Goal: Task Accomplishment & Management: Manage account settings

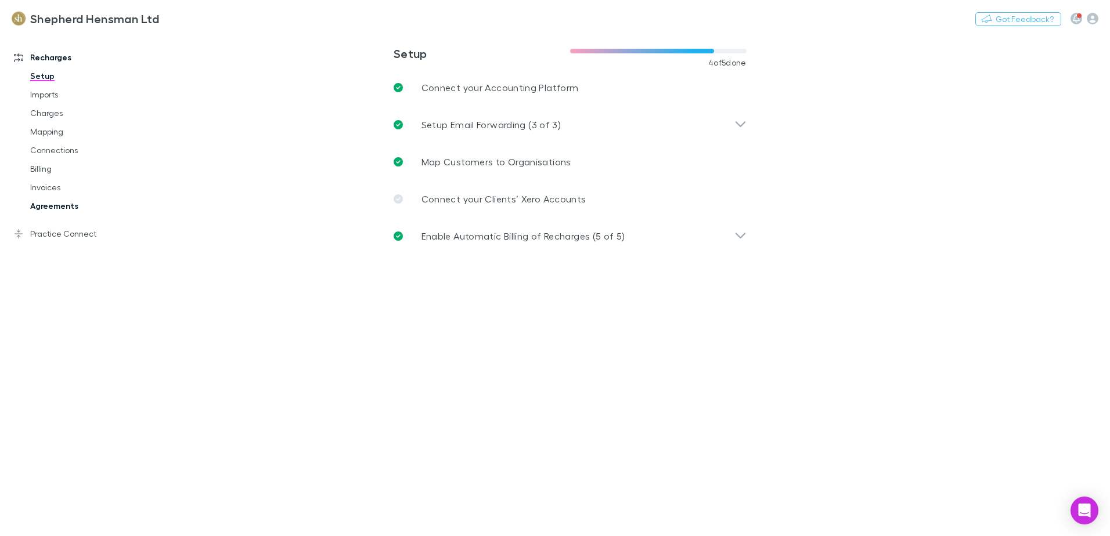
click at [69, 205] on link "Agreements" at bounding box center [88, 206] width 138 height 19
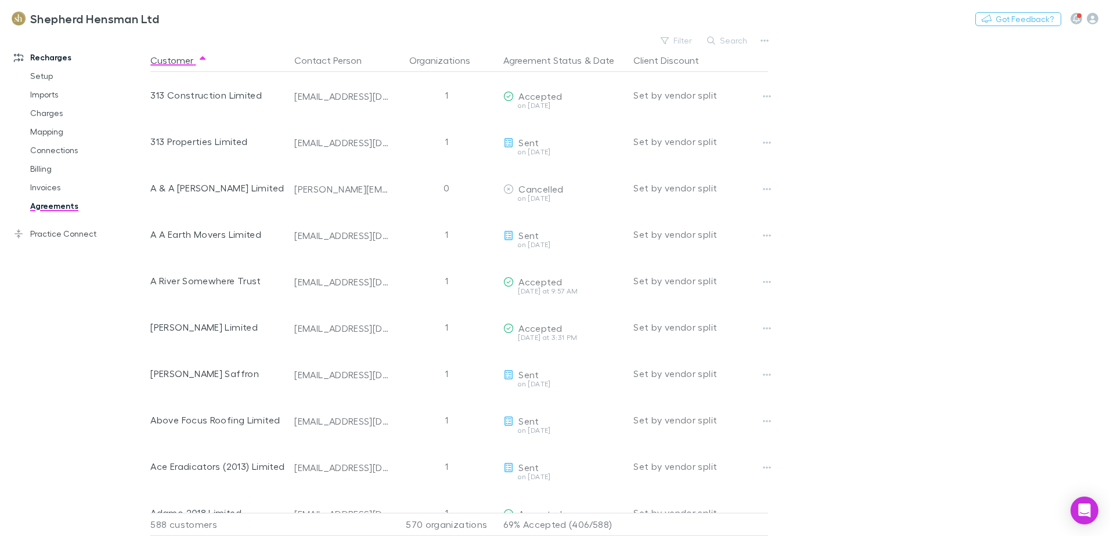
click at [847, 259] on main "Filter Search Customer Contact Person Organizations Agreement Status & Date Cli…" at bounding box center [630, 285] width 960 height 504
click at [726, 39] on button "Search" at bounding box center [727, 41] width 53 height 14
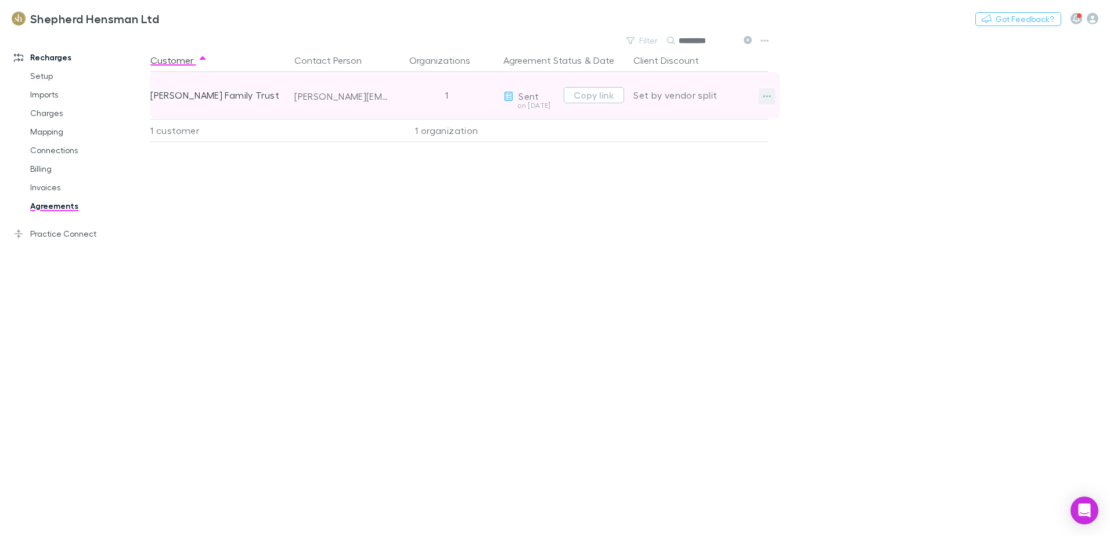
click at [770, 97] on icon "button" at bounding box center [767, 96] width 8 height 2
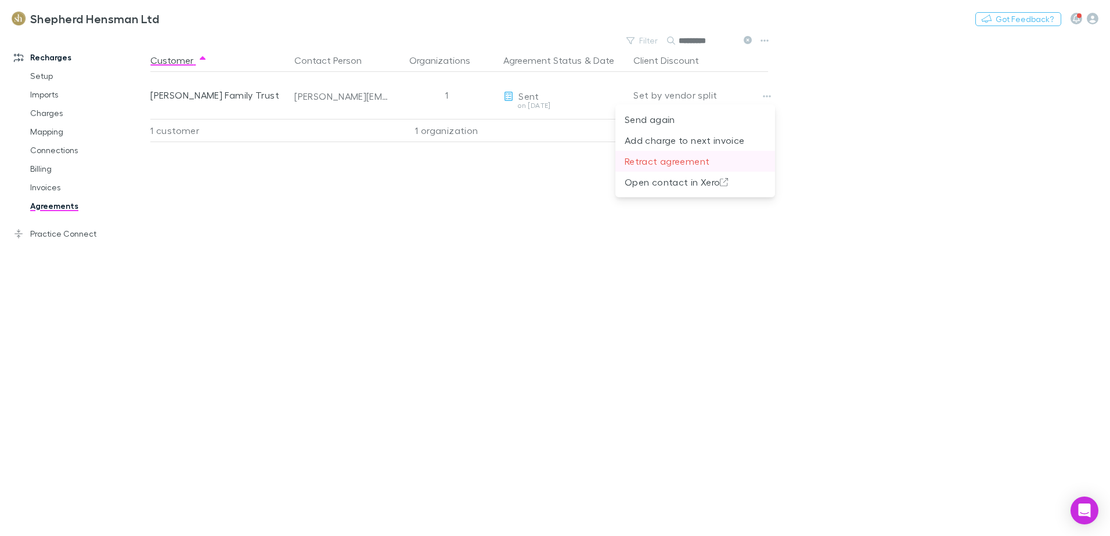
click at [673, 163] on p "Retract agreement" at bounding box center [695, 161] width 141 height 14
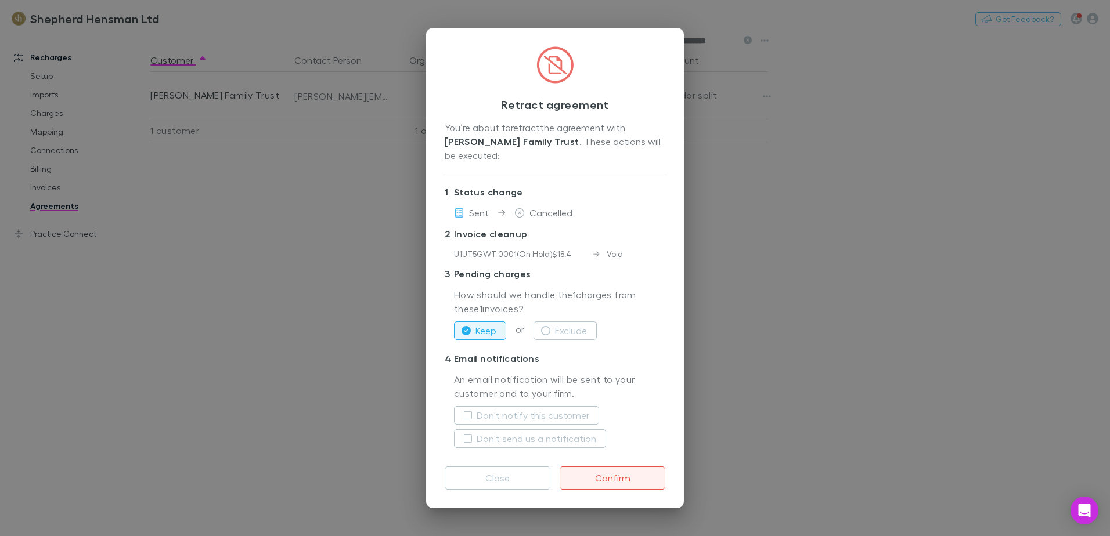
click at [593, 361] on p "4 Email notifications" at bounding box center [555, 358] width 221 height 19
click at [549, 332] on icon "button" at bounding box center [545, 330] width 9 height 9
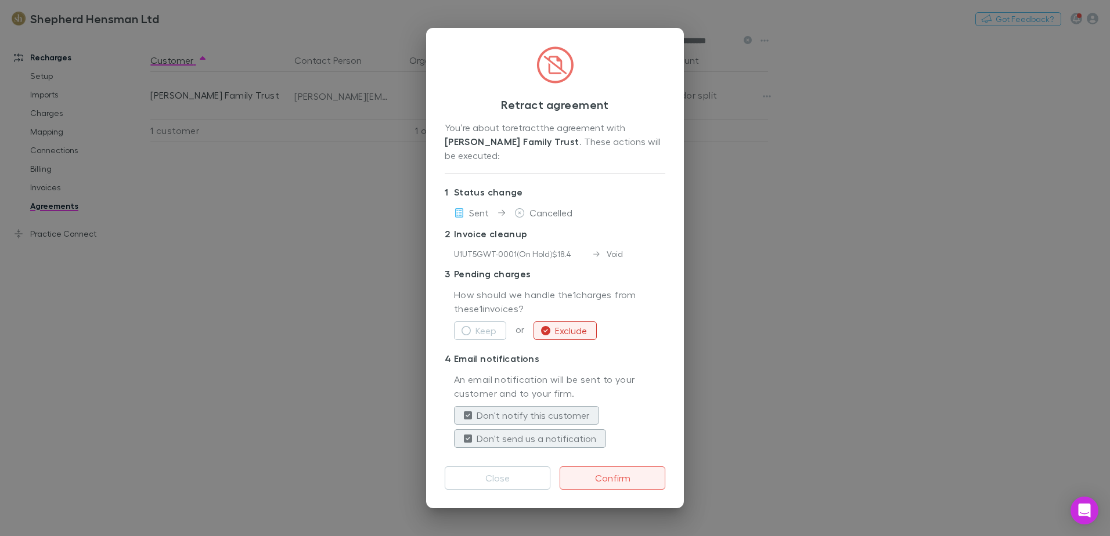
click at [608, 474] on button "Confirm" at bounding box center [613, 478] width 106 height 23
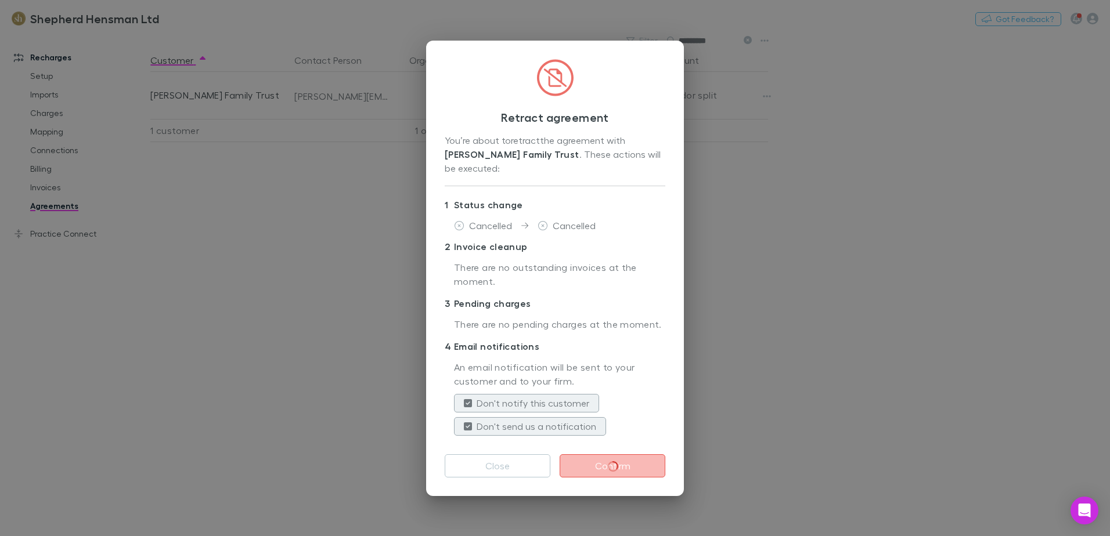
click at [789, 475] on div "Retract agreement You’re about to retract the agreement with Cartwright Family …" at bounding box center [555, 268] width 1110 height 536
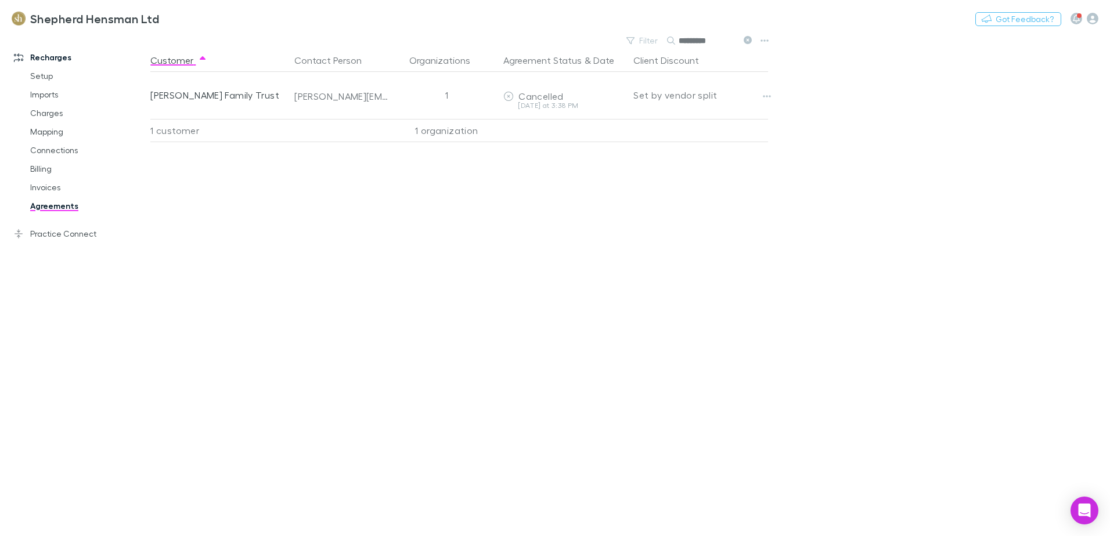
click at [52, 205] on link "Agreements" at bounding box center [88, 206] width 138 height 19
click at [719, 42] on input "*********" at bounding box center [708, 41] width 58 height 16
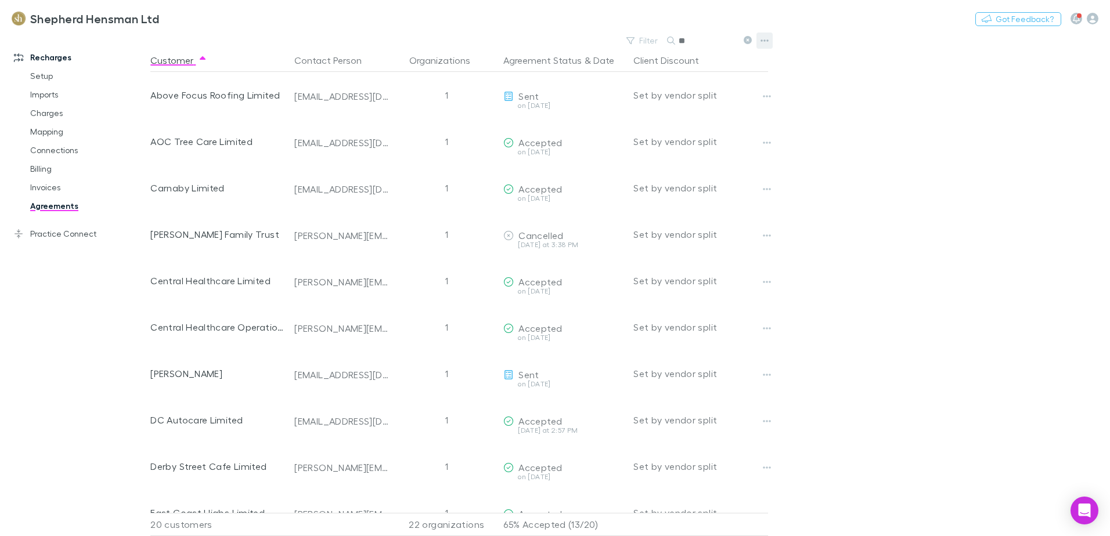
type input "*"
click at [835, 253] on main "Filter Search Customer Contact Person Organizations Agreement Status & Date Cli…" at bounding box center [630, 285] width 960 height 504
click at [1049, 176] on main "Filter Search Customer Contact Person Organizations Agreement Status & Date Cli…" at bounding box center [630, 285] width 960 height 504
click at [833, 220] on main "Filter Search Customer Contact Person Organizations Agreement Status & Date Cli…" at bounding box center [630, 285] width 960 height 504
click at [738, 39] on button "Search" at bounding box center [727, 41] width 53 height 14
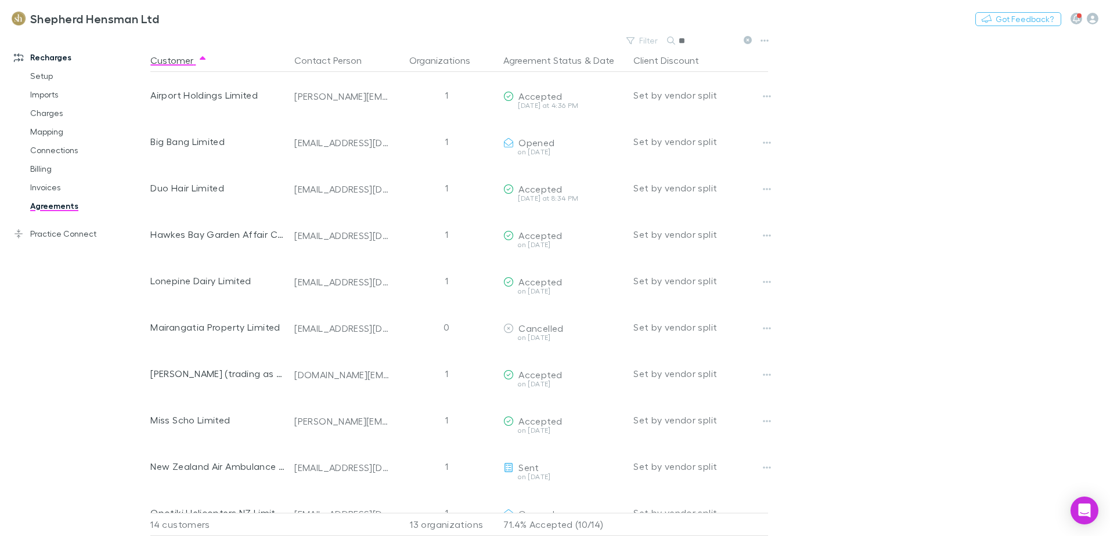
type input "*"
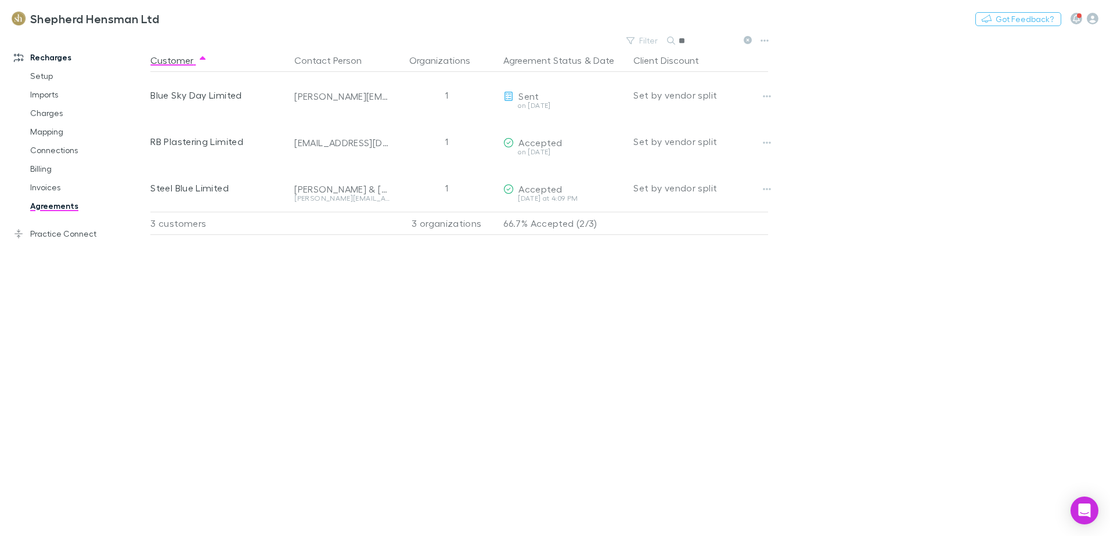
type input "*"
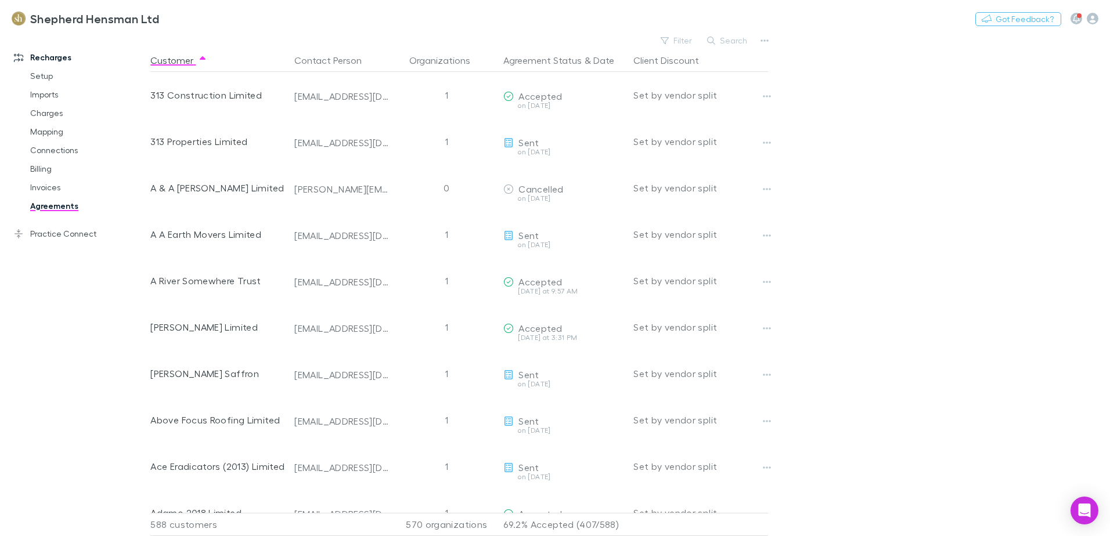
click at [733, 37] on button "Search" at bounding box center [727, 41] width 53 height 14
type input "*"
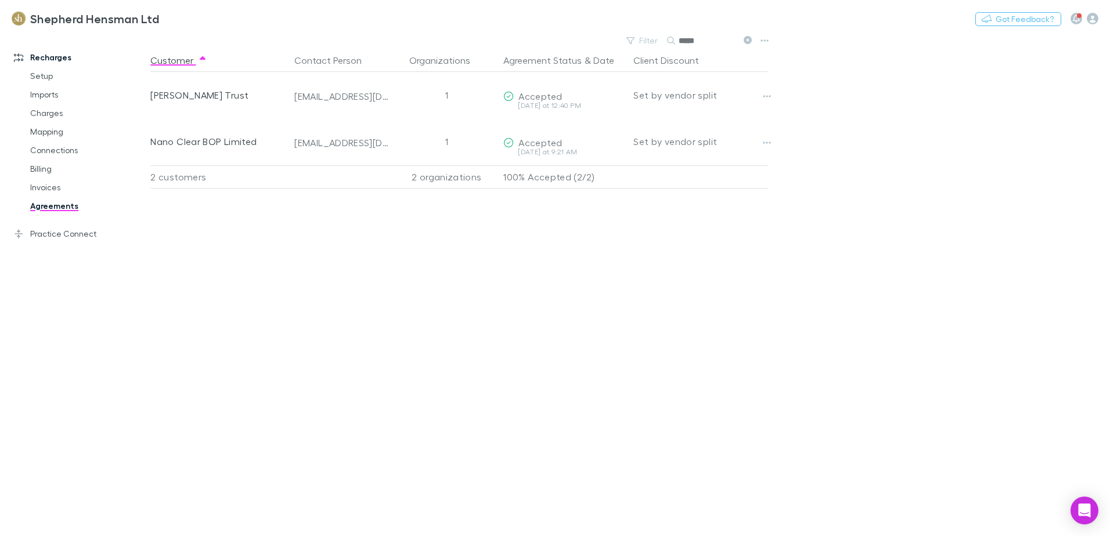
drag, startPoint x: 715, startPoint y: 42, endPoint x: 724, endPoint y: 39, distance: 9.2
click at [716, 41] on input "*****" at bounding box center [708, 41] width 58 height 16
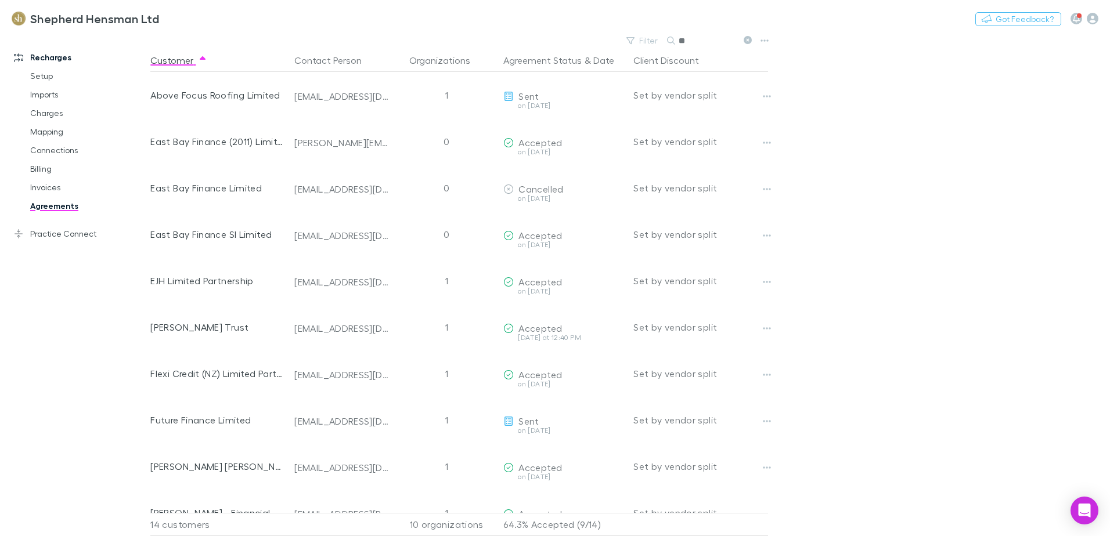
type input "*"
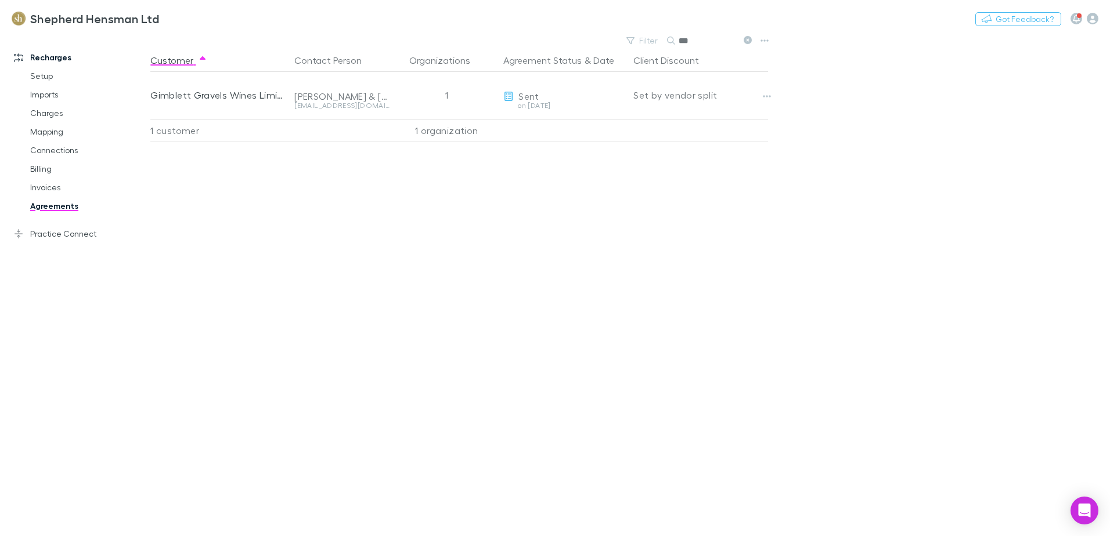
drag, startPoint x: 697, startPoint y: 40, endPoint x: 739, endPoint y: 44, distance: 41.9
click at [706, 39] on input "***" at bounding box center [708, 41] width 58 height 16
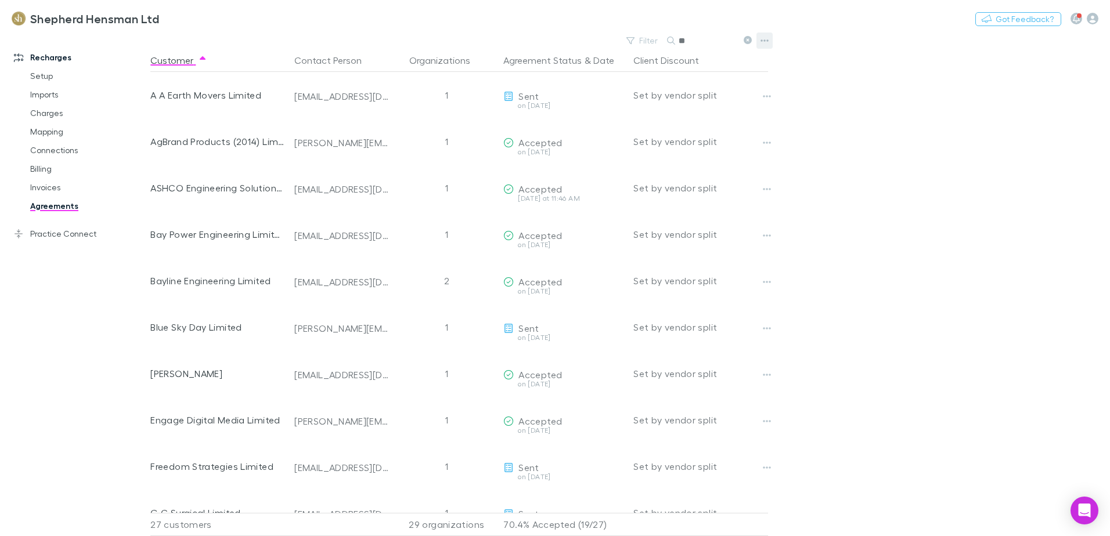
type input "*"
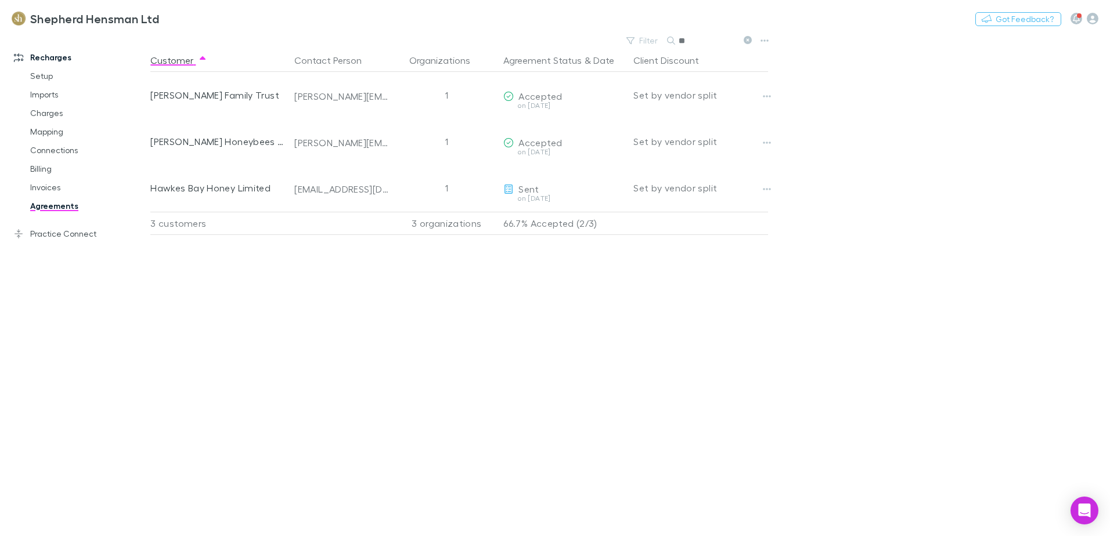
type input "*"
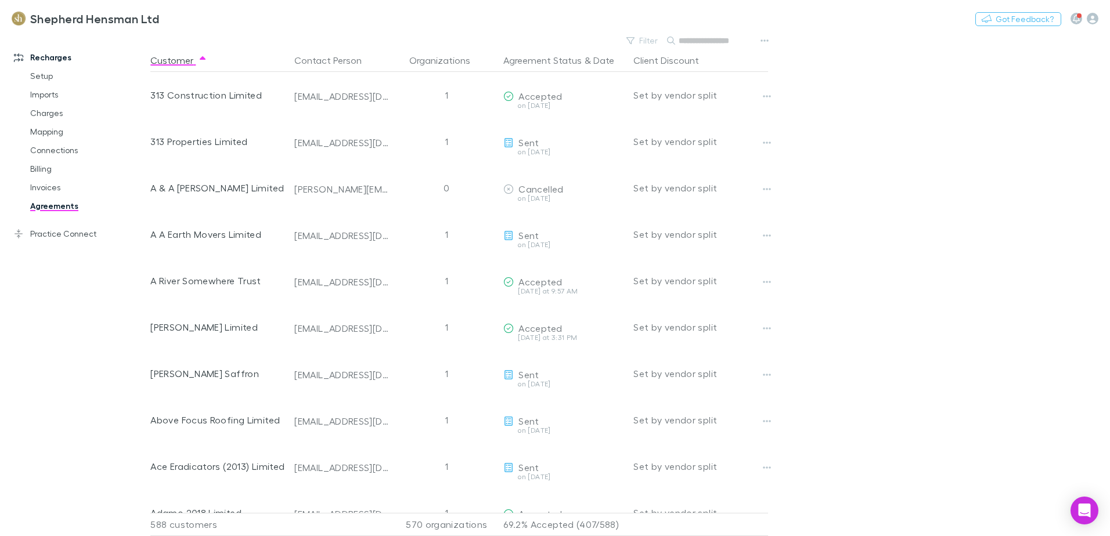
click at [687, 41] on input "text" at bounding box center [708, 41] width 58 height 16
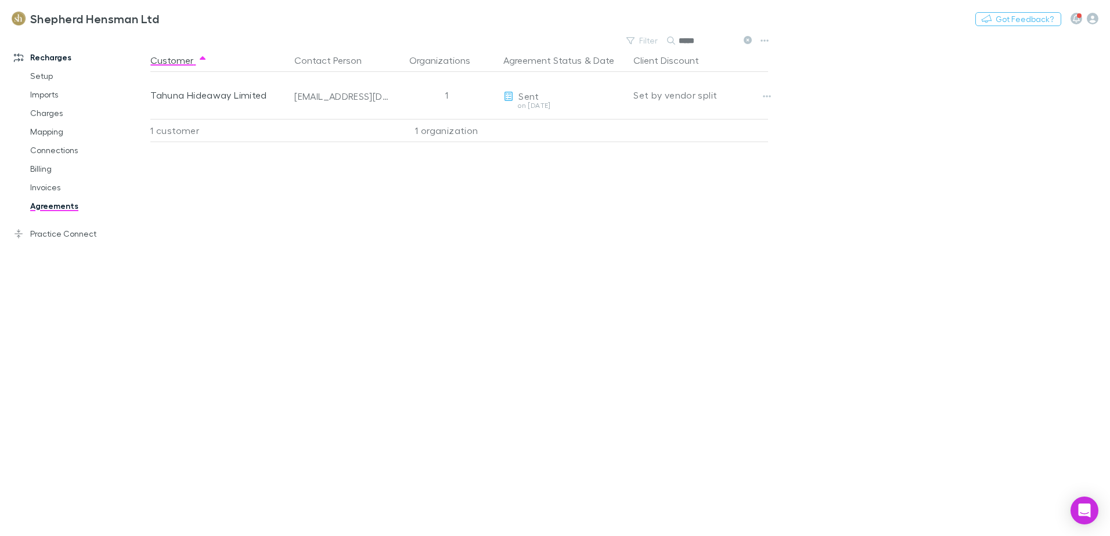
click at [702, 37] on input "*****" at bounding box center [708, 41] width 58 height 16
type input "*"
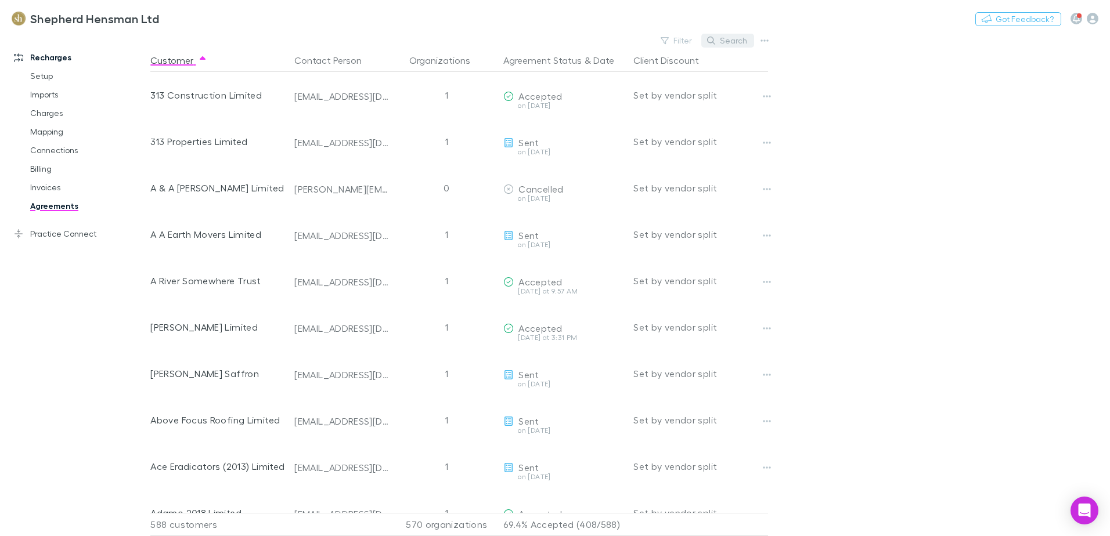
click at [727, 42] on button "Search" at bounding box center [727, 41] width 53 height 14
click at [30, 186] on link "Invoices" at bounding box center [88, 187] width 138 height 19
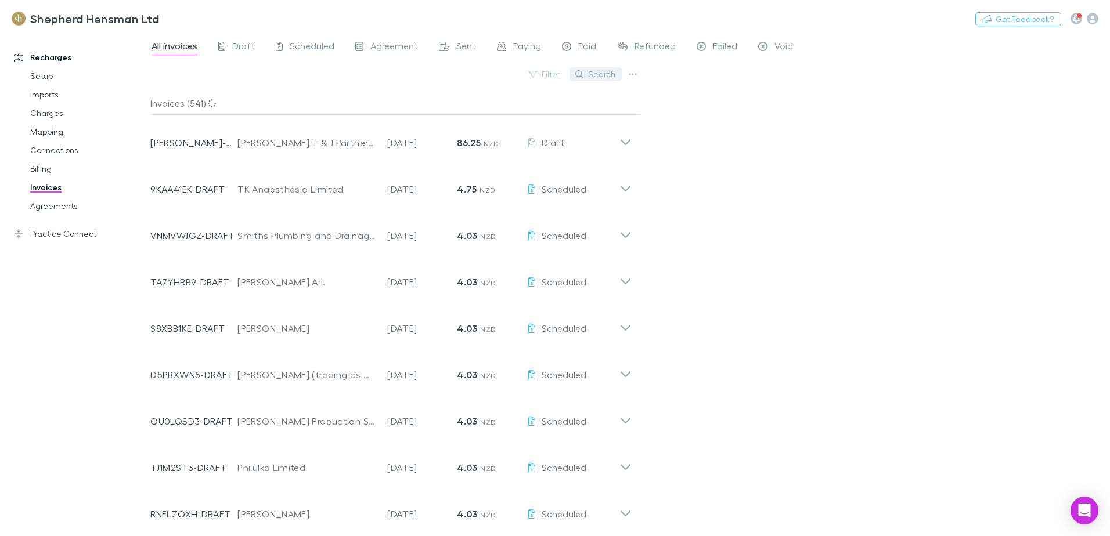
click at [591, 77] on button "Search" at bounding box center [595, 74] width 53 height 14
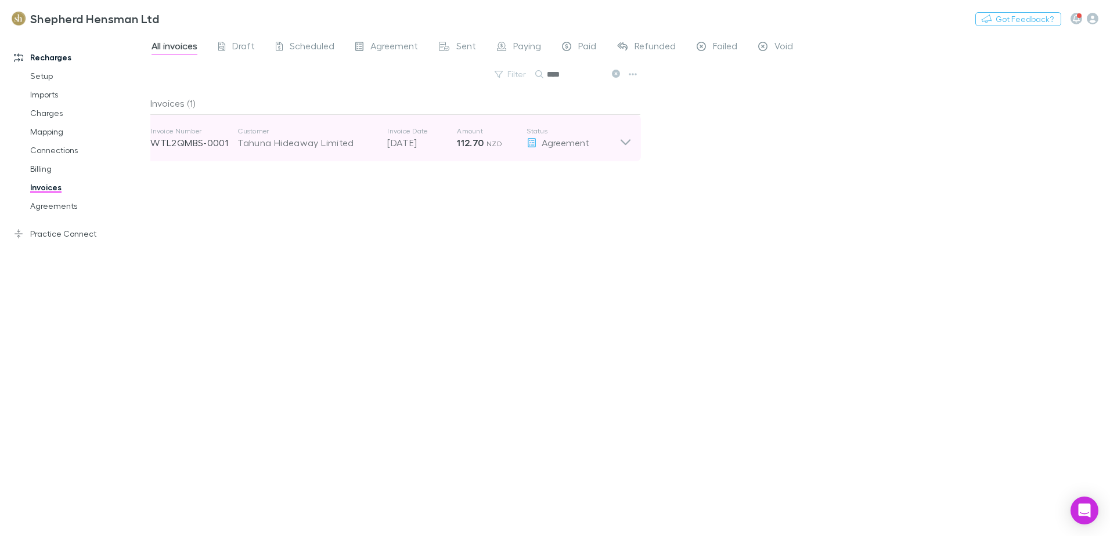
type input "****"
click at [630, 139] on icon at bounding box center [625, 138] width 12 height 23
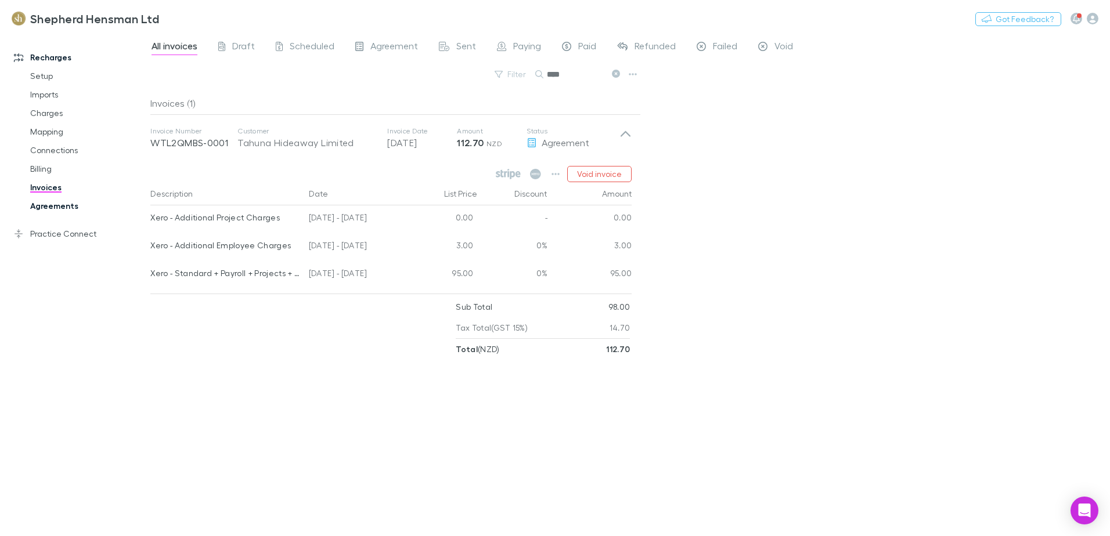
click at [61, 207] on link "Agreements" at bounding box center [88, 206] width 138 height 19
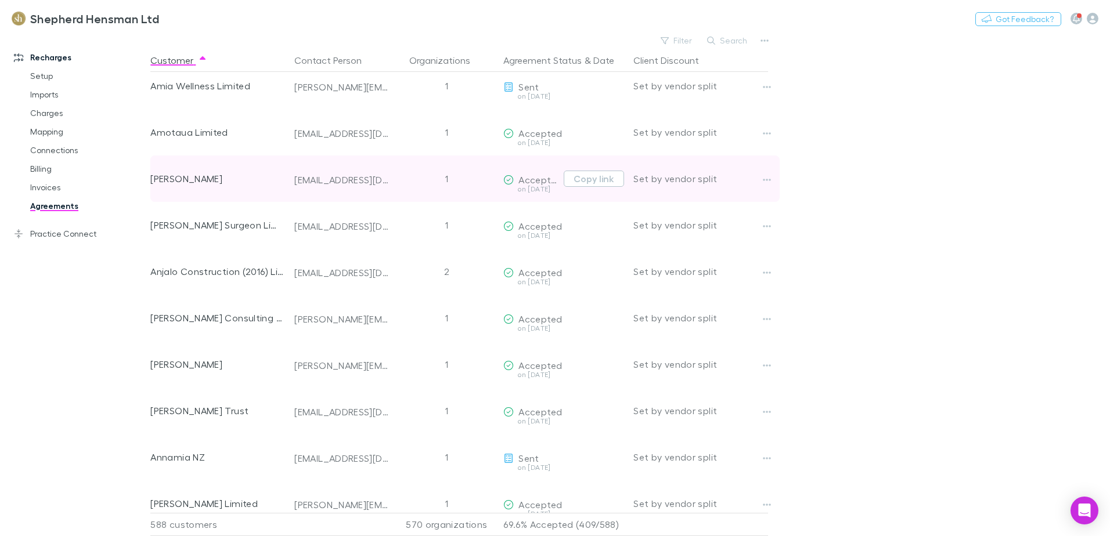
scroll to position [1045, 0]
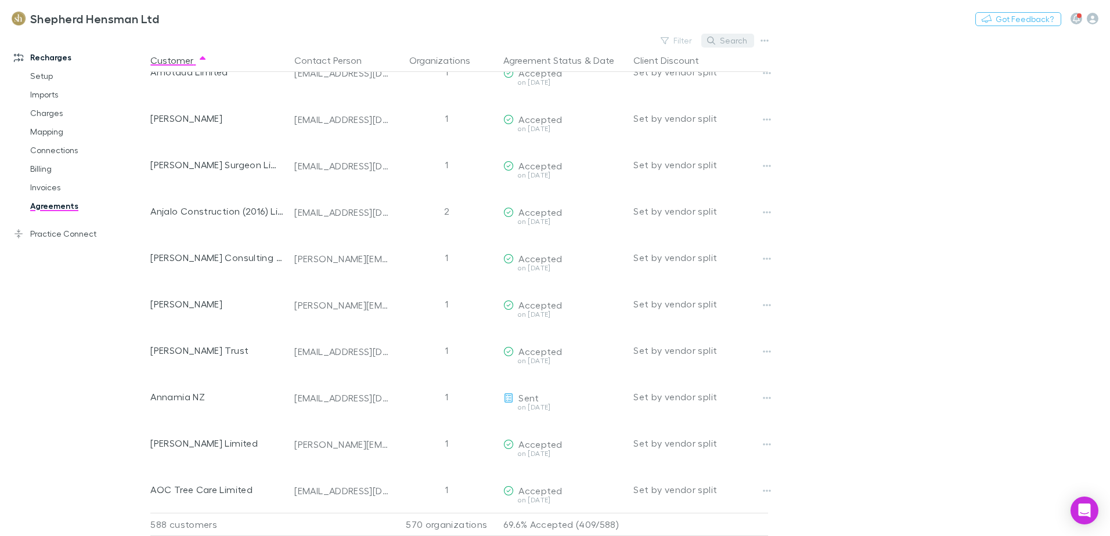
click at [729, 39] on button "Search" at bounding box center [727, 41] width 53 height 14
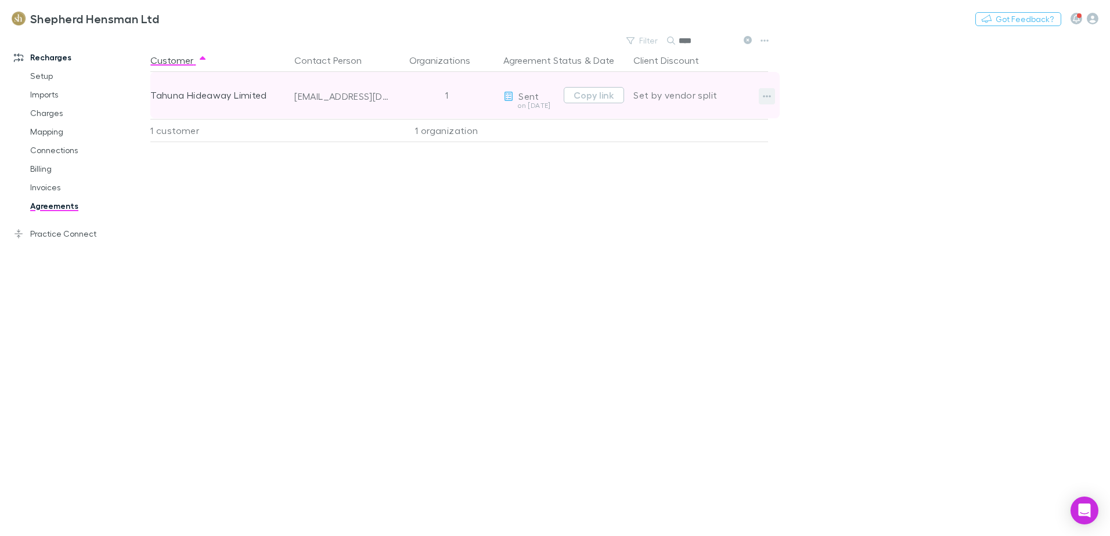
click at [762, 94] on button "button" at bounding box center [767, 96] width 16 height 16
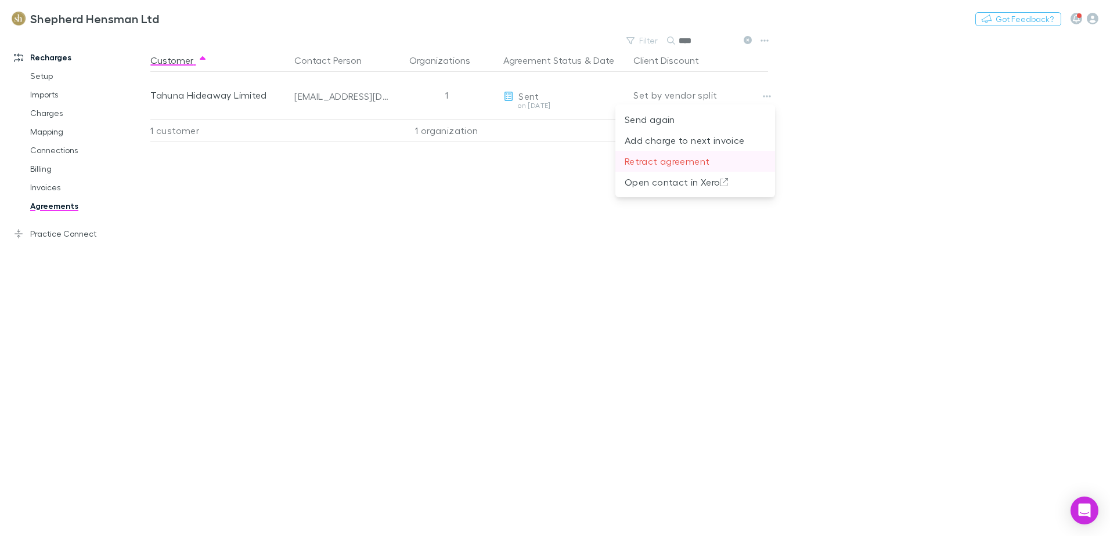
click at [662, 164] on p "Retract agreement" at bounding box center [695, 161] width 141 height 14
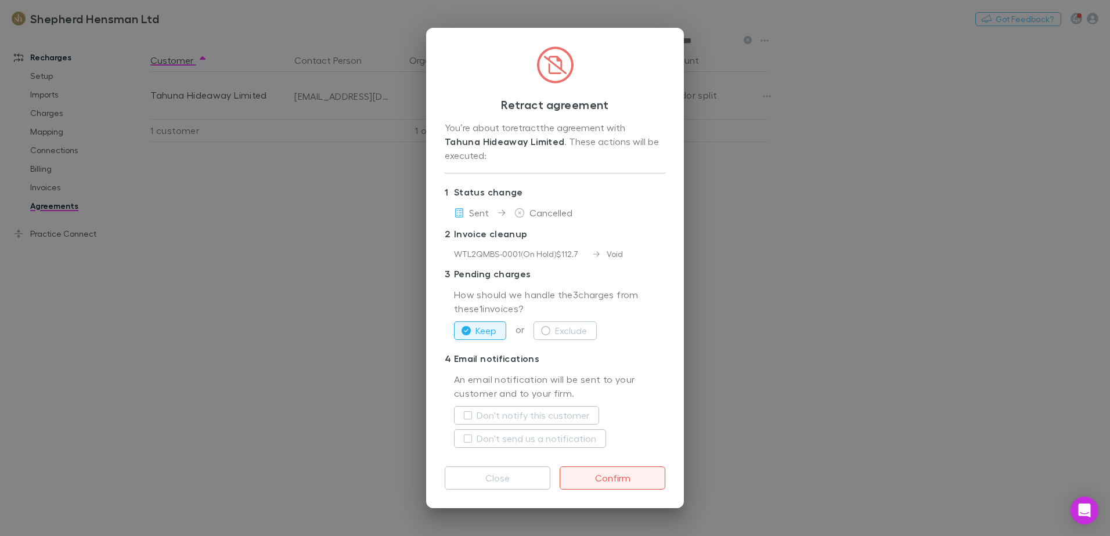
click at [615, 474] on button "Confirm" at bounding box center [613, 478] width 106 height 23
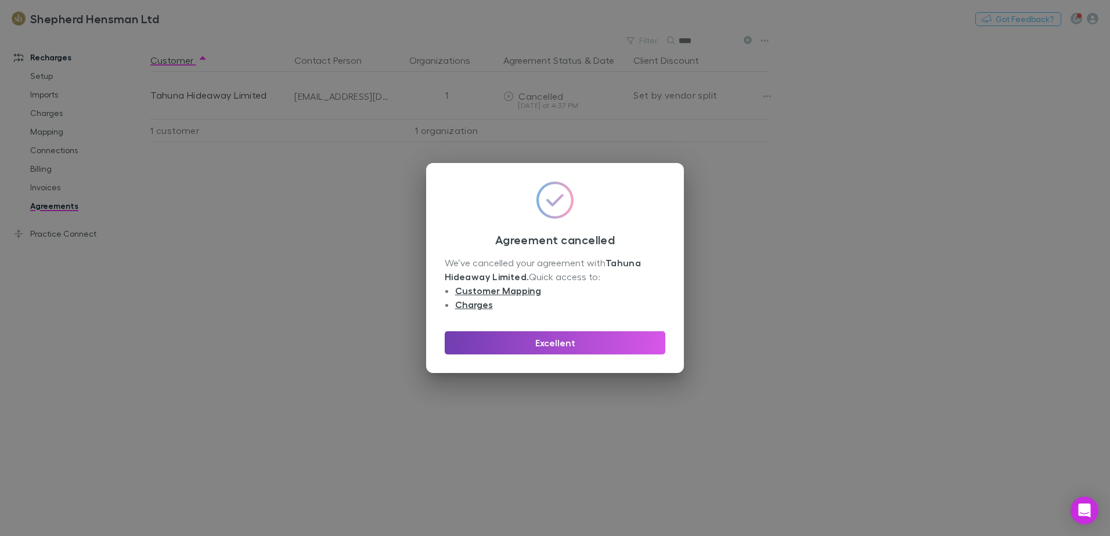
click at [569, 345] on button "Excellent" at bounding box center [555, 342] width 221 height 23
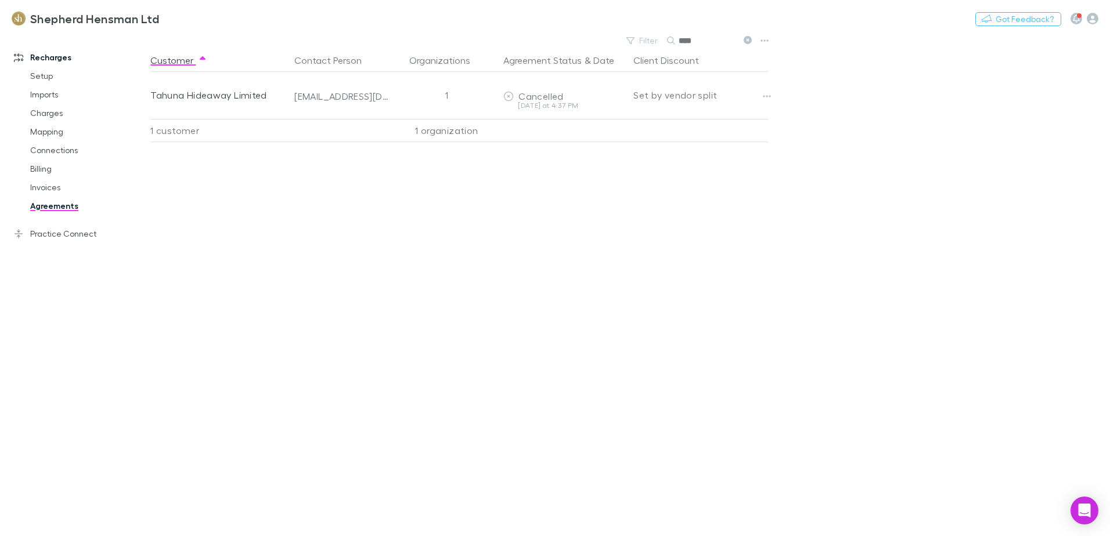
click at [61, 203] on link "Agreements" at bounding box center [88, 206] width 138 height 19
type input "*"
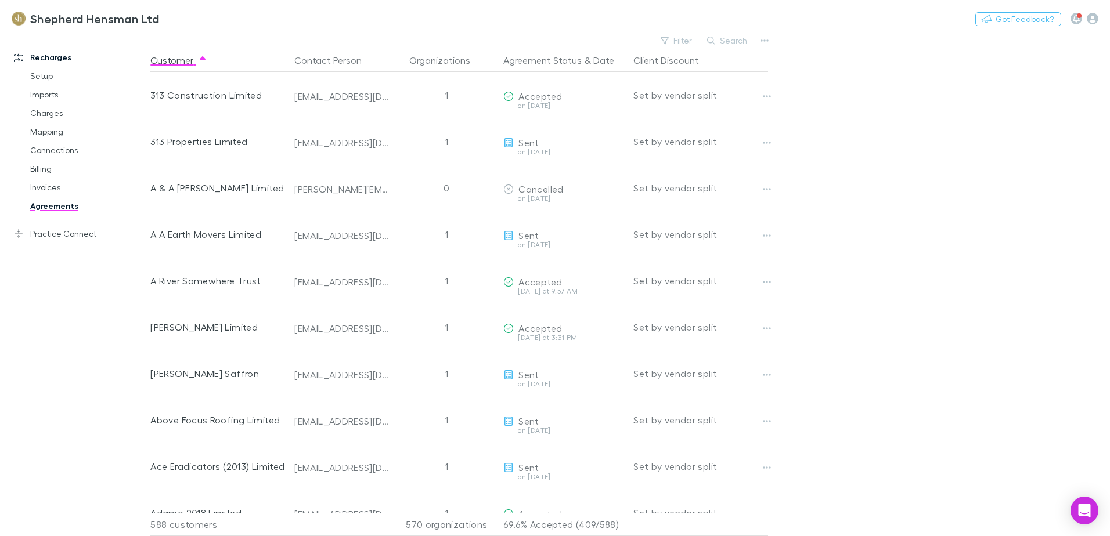
click at [49, 391] on div "Recharges Setup Imports Charges Mapping Connections Billing Invoices Agreements…" at bounding box center [79, 282] width 159 height 490
